Goal: Information Seeking & Learning: Learn about a topic

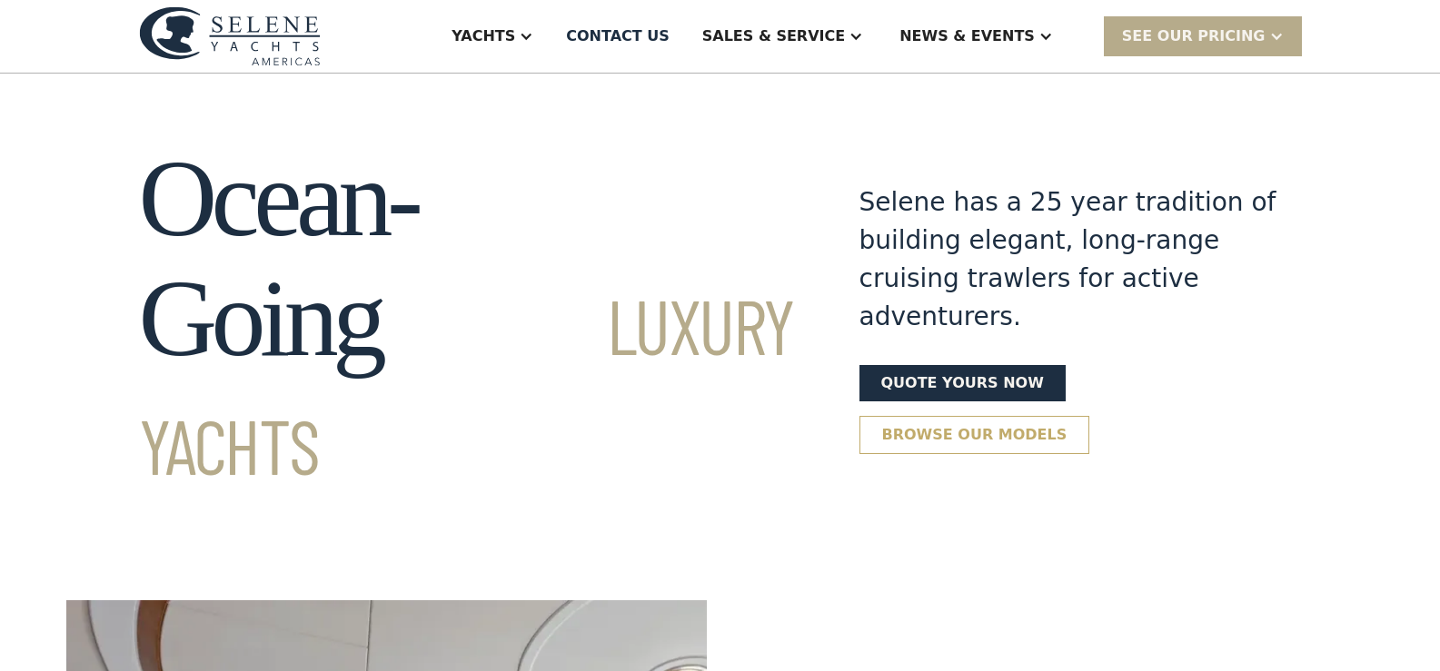
click at [1090, 416] on link "Browse our models" at bounding box center [974, 435] width 231 height 38
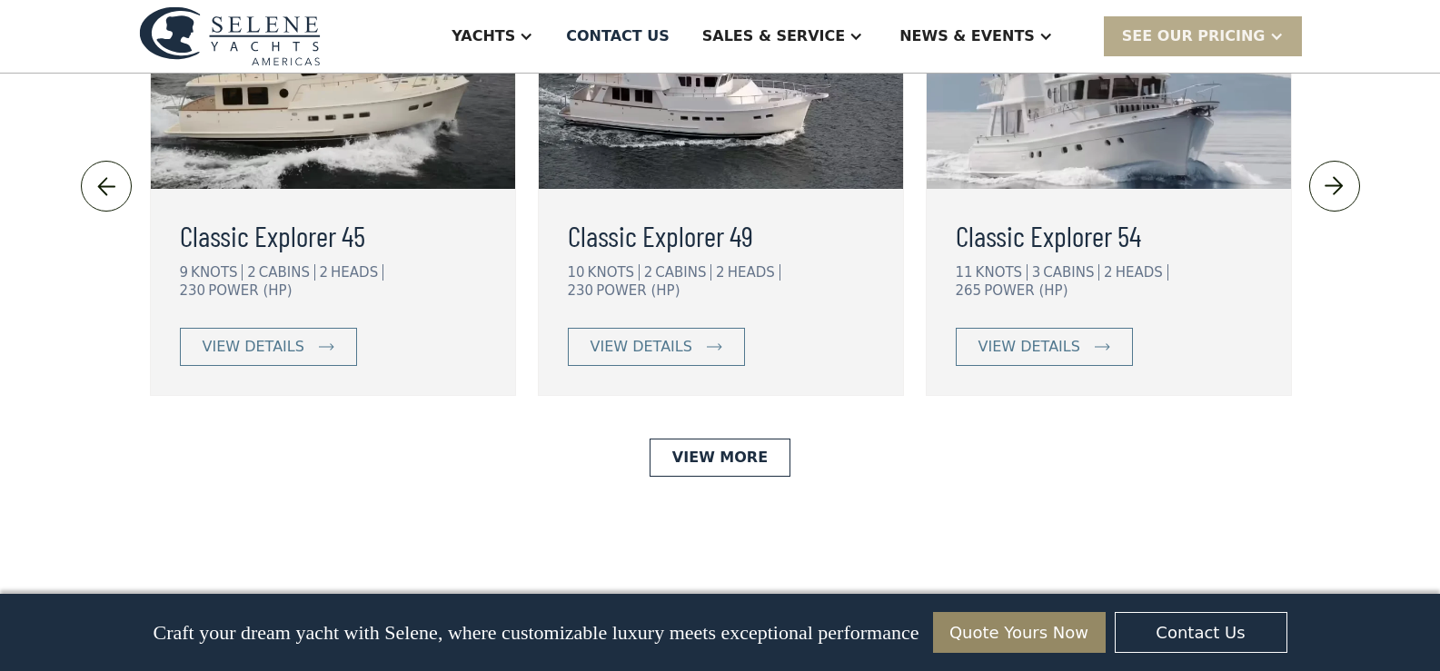
scroll to position [4177, 0]
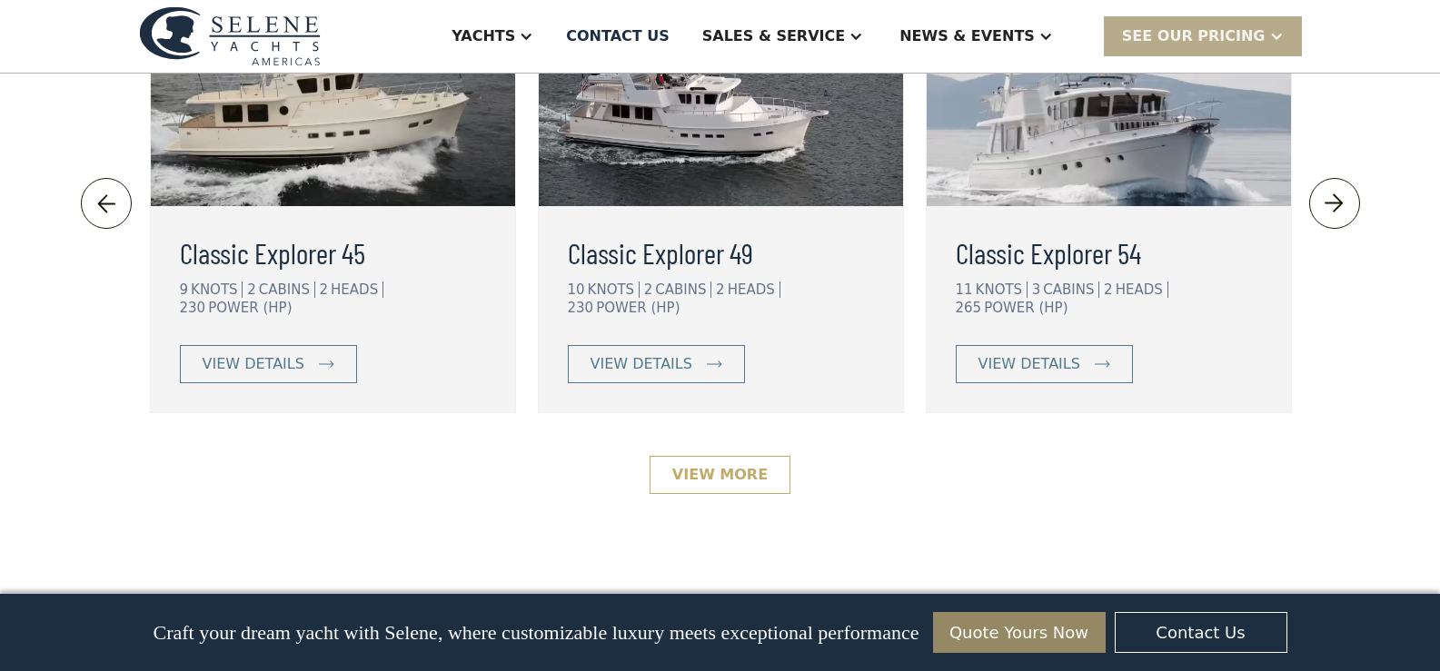
click at [705, 456] on link "View More" at bounding box center [719, 475] width 141 height 38
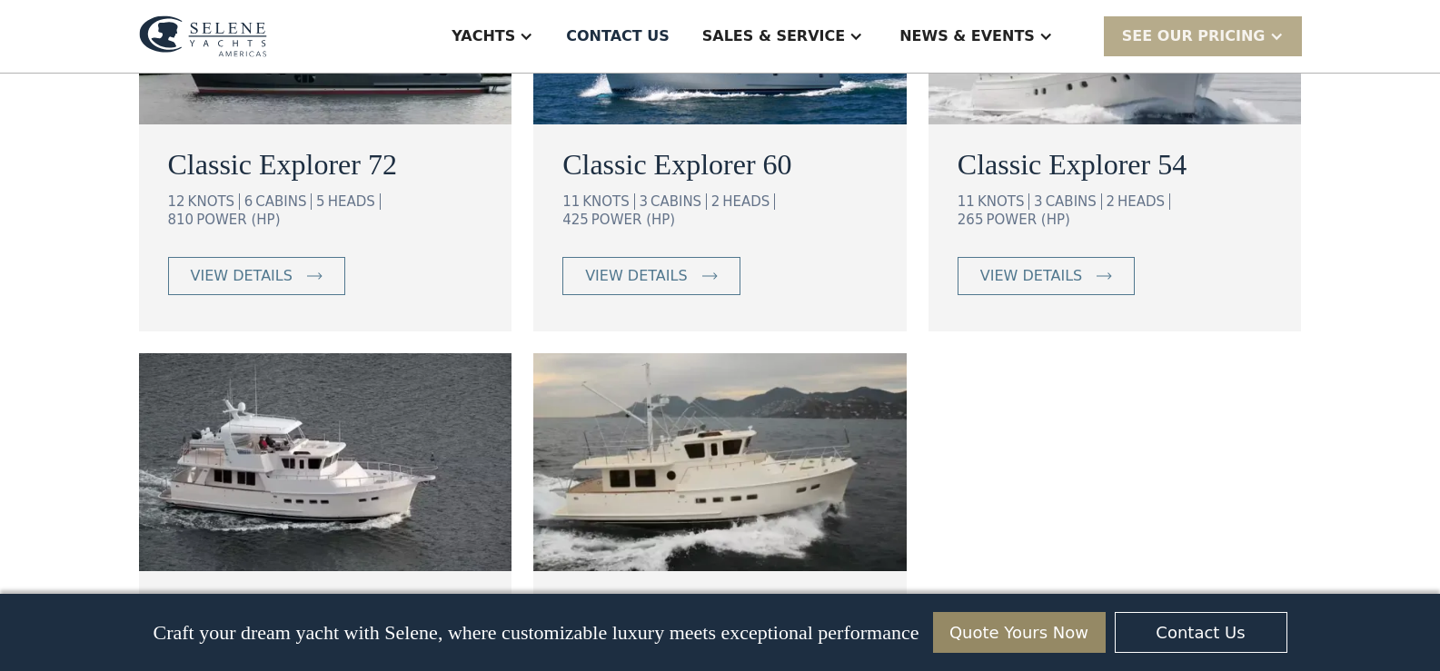
scroll to position [1272, 0]
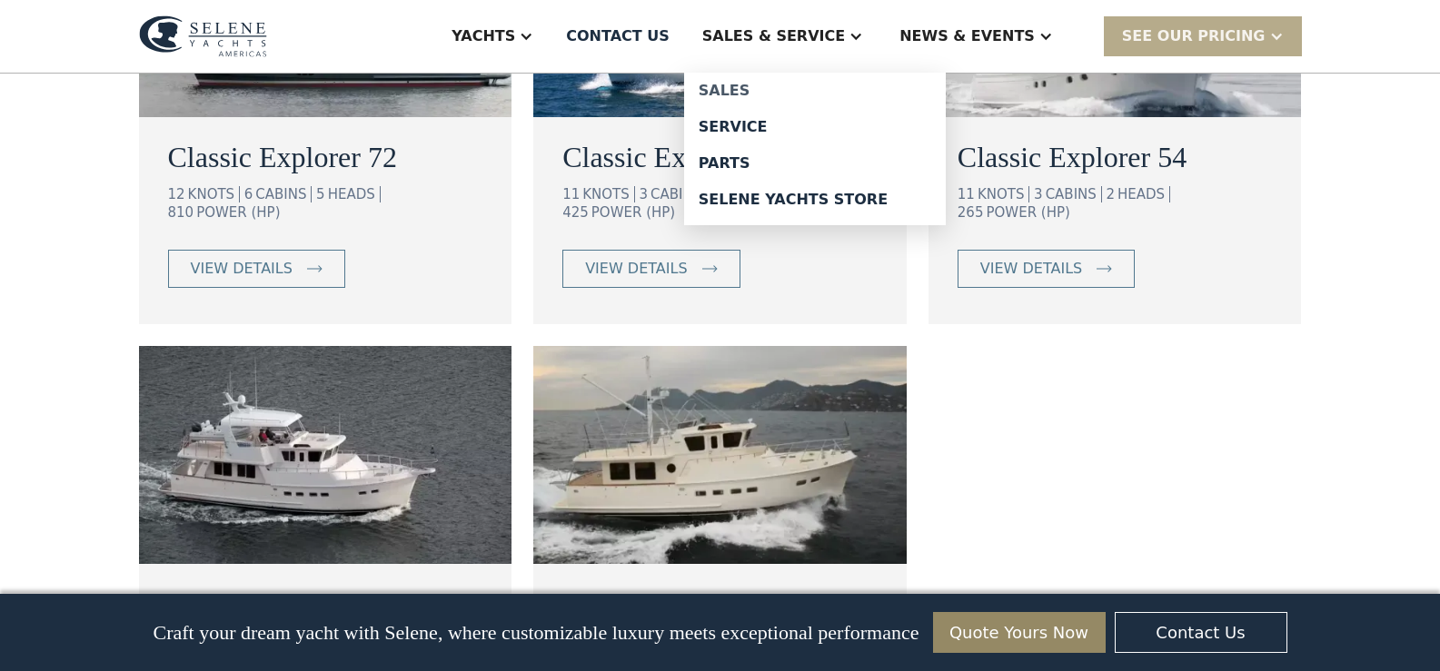
click at [797, 85] on div "Sales" at bounding box center [815, 91] width 233 height 15
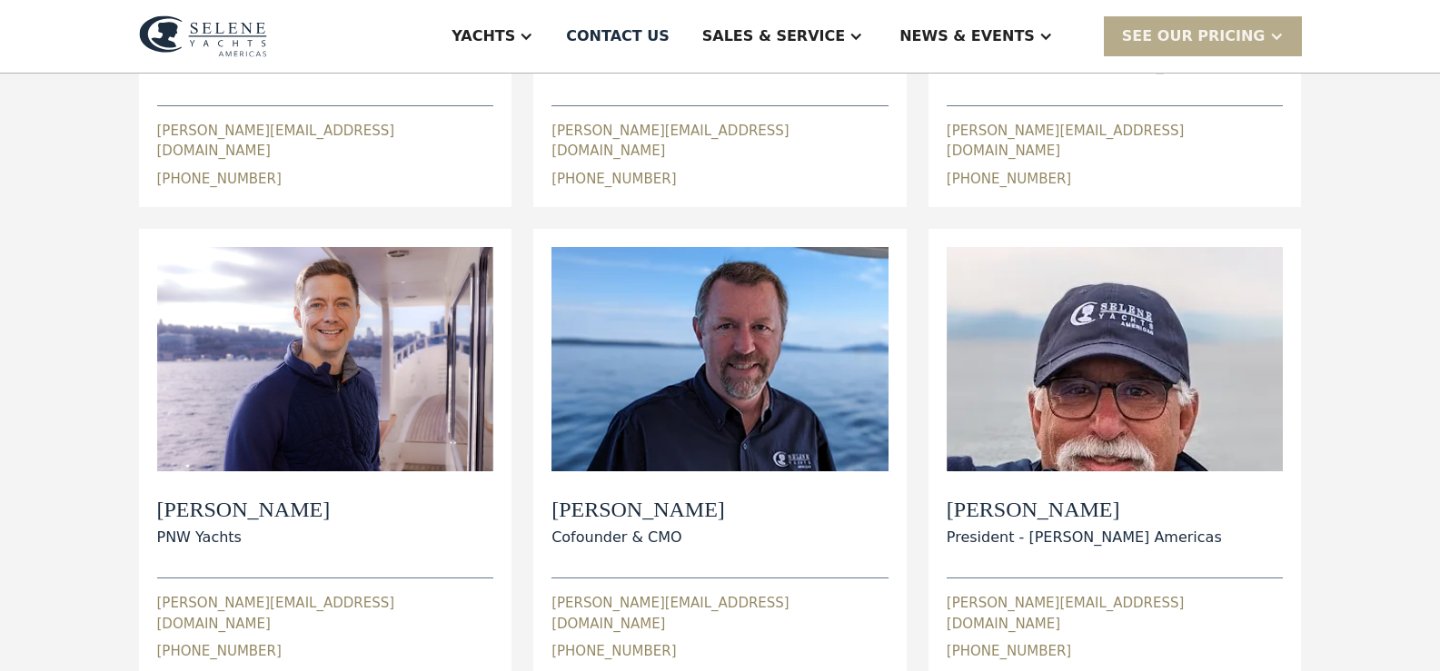
scroll to position [545, 0]
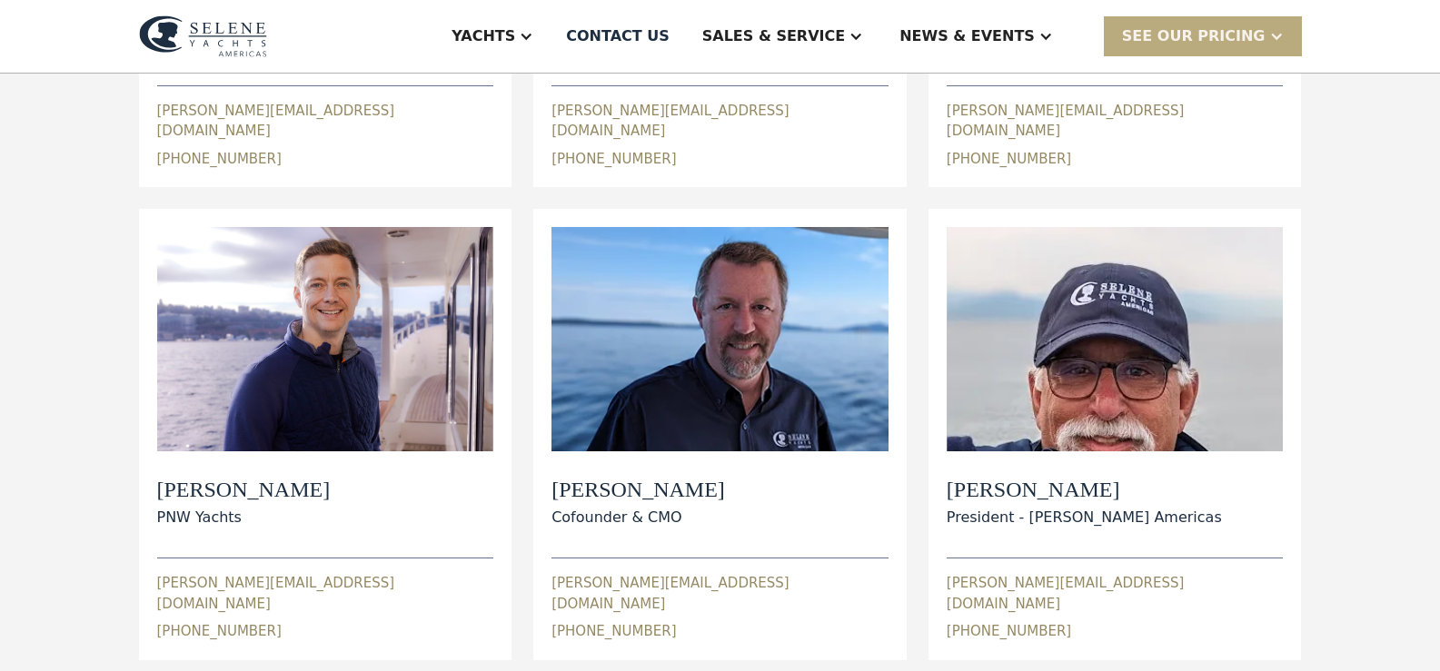
click at [1242, 34] on div "SEE Our Pricing" at bounding box center [1194, 36] width 144 height 22
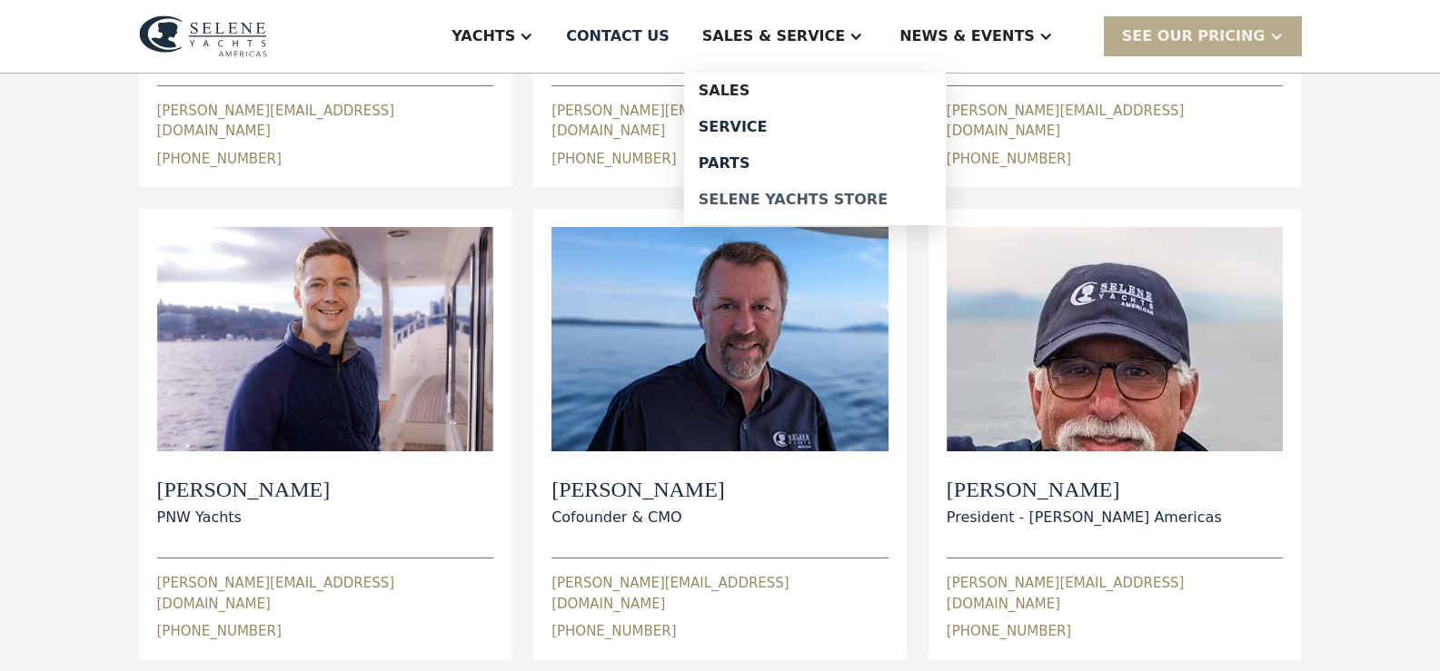
click at [844, 196] on div "Selene Yachts Store" at bounding box center [815, 200] width 233 height 15
